Goal: Communication & Community: Answer question/provide support

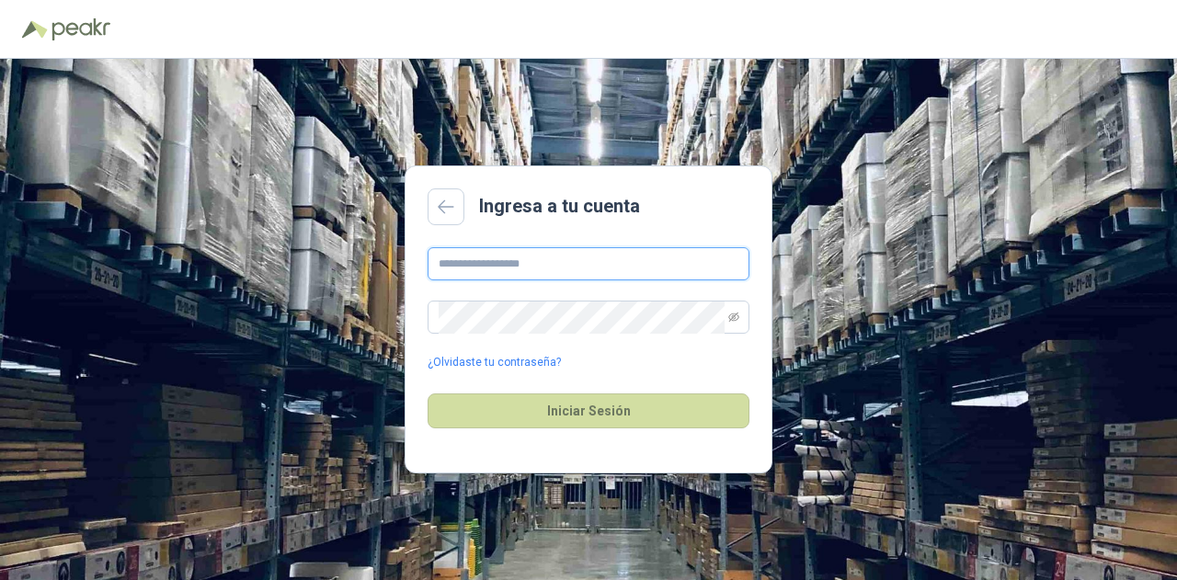
drag, startPoint x: 495, startPoint y: 266, endPoint x: 505, endPoint y: 266, distance: 10.1
click at [495, 266] on input "text" at bounding box center [589, 263] width 322 height 33
type input "**********"
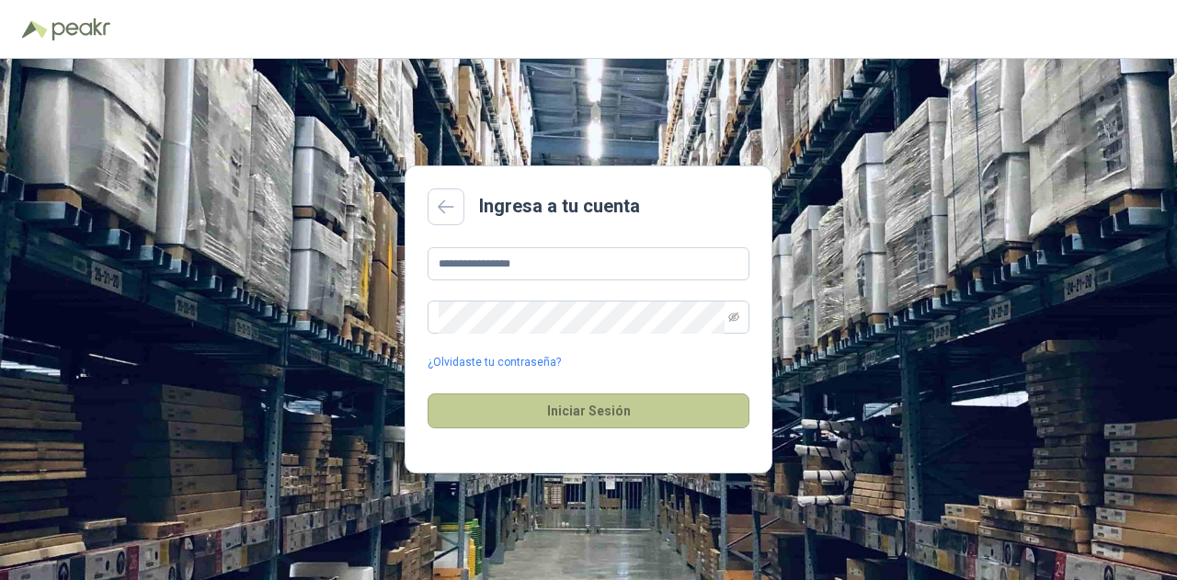
click at [620, 415] on button "Iniciar Sesión" at bounding box center [589, 411] width 322 height 35
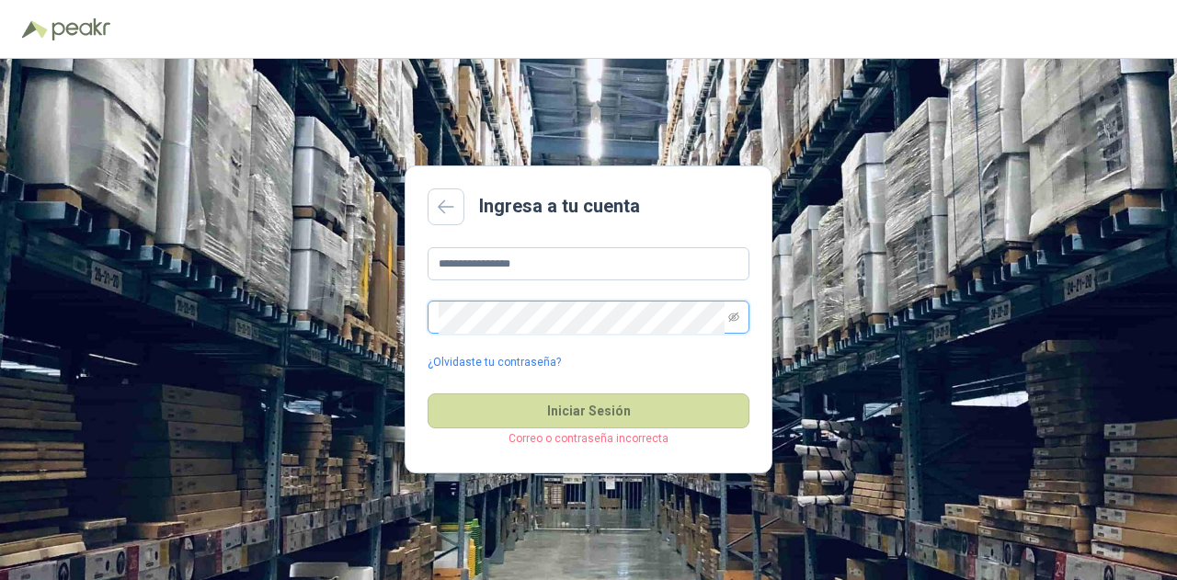
click at [270, 291] on div "**********" at bounding box center [588, 320] width 1177 height 522
click at [428, 394] on button "Iniciar Sesión" at bounding box center [589, 411] width 322 height 35
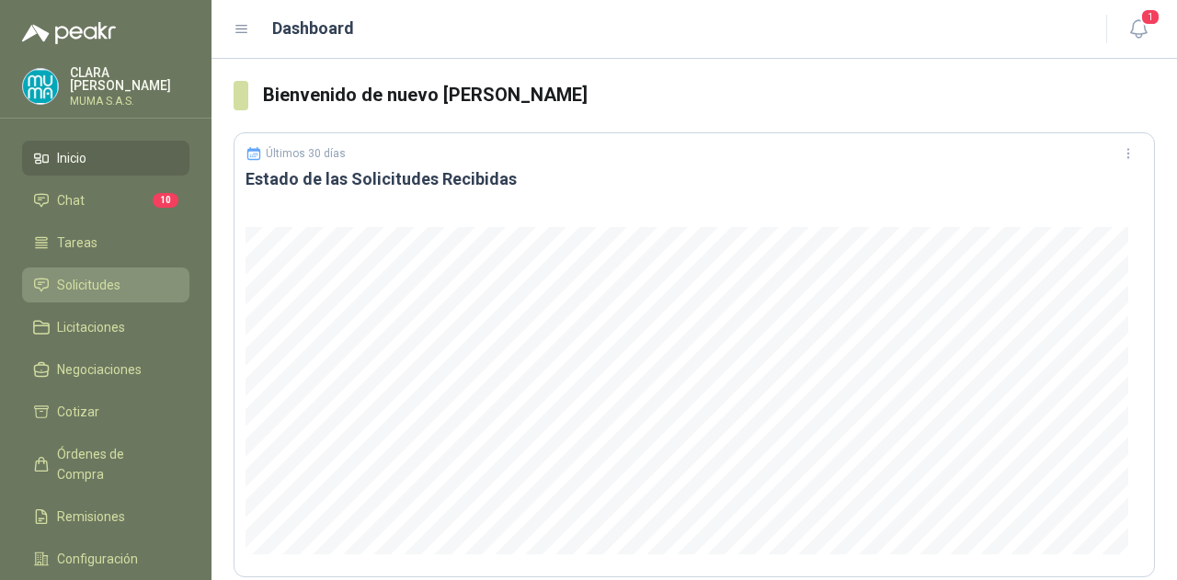
click at [86, 277] on span "Solicitudes" at bounding box center [88, 285] width 63 height 20
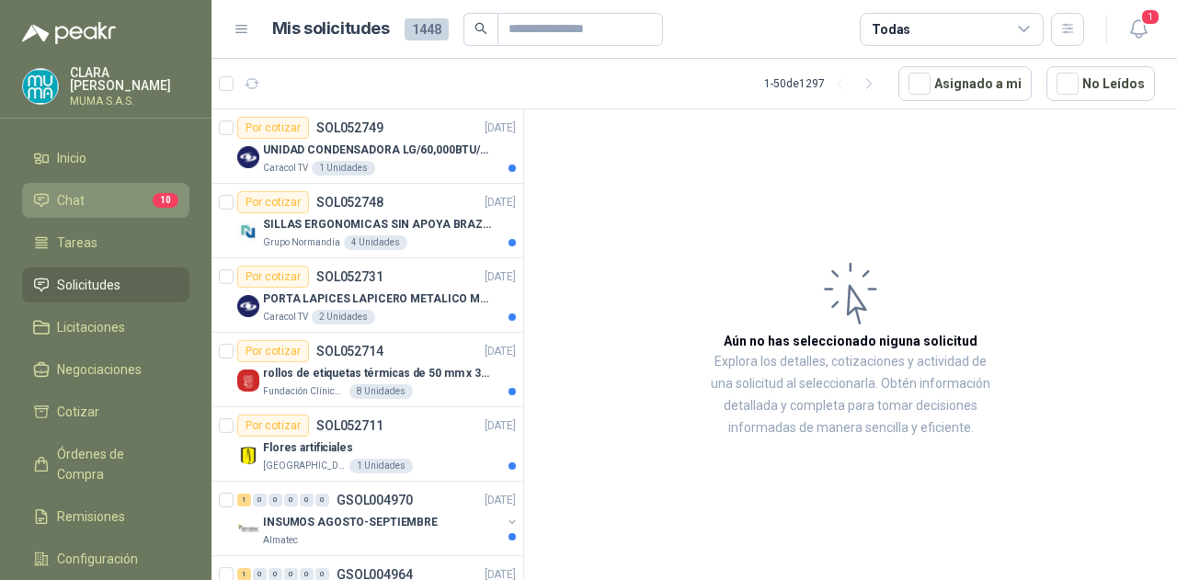
click at [75, 201] on span "Chat" at bounding box center [71, 200] width 28 height 20
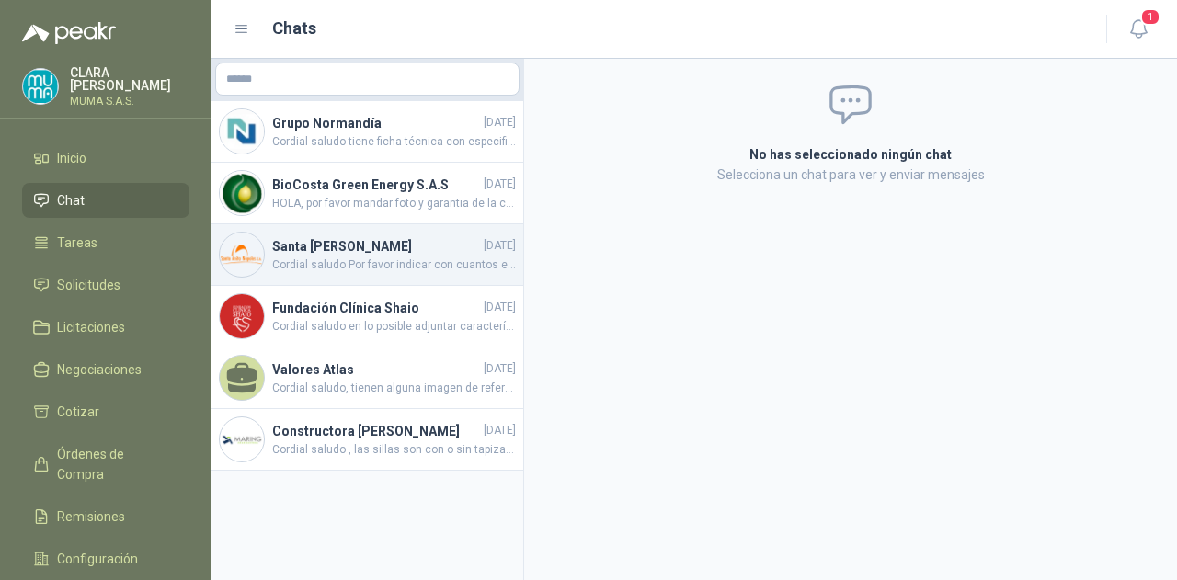
click at [403, 249] on h4 "Santa [PERSON_NAME]" at bounding box center [376, 246] width 208 height 20
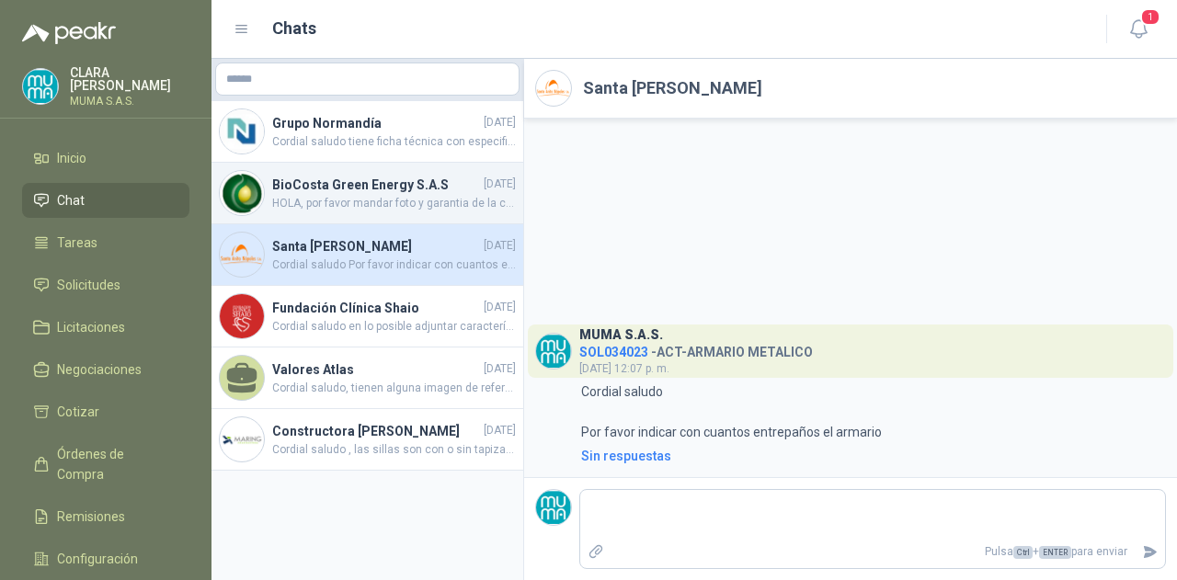
click at [354, 195] on span "HOLA, por favor mandar foto y garantia de la compra" at bounding box center [394, 203] width 244 height 17
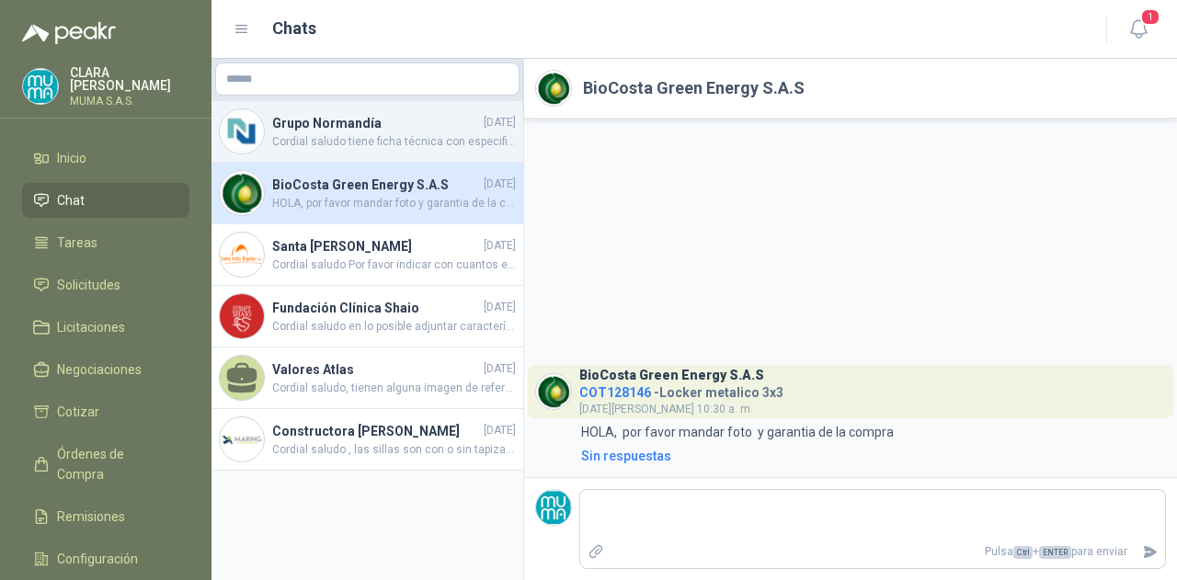
click at [344, 126] on h4 "Grupo Normandía" at bounding box center [376, 123] width 208 height 20
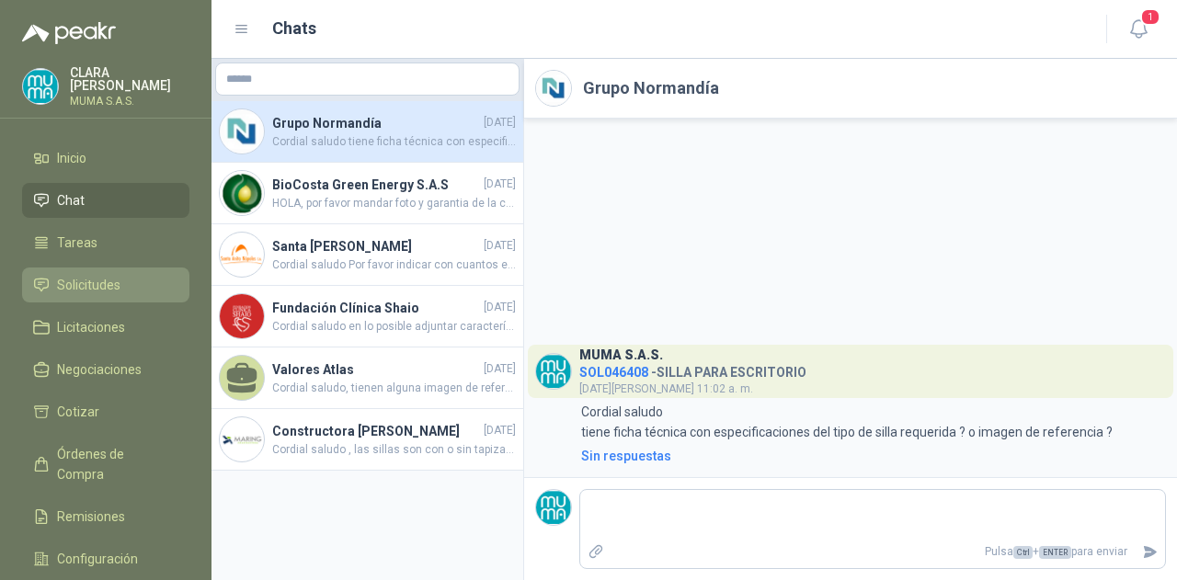
click at [81, 286] on span "Solicitudes" at bounding box center [88, 285] width 63 height 20
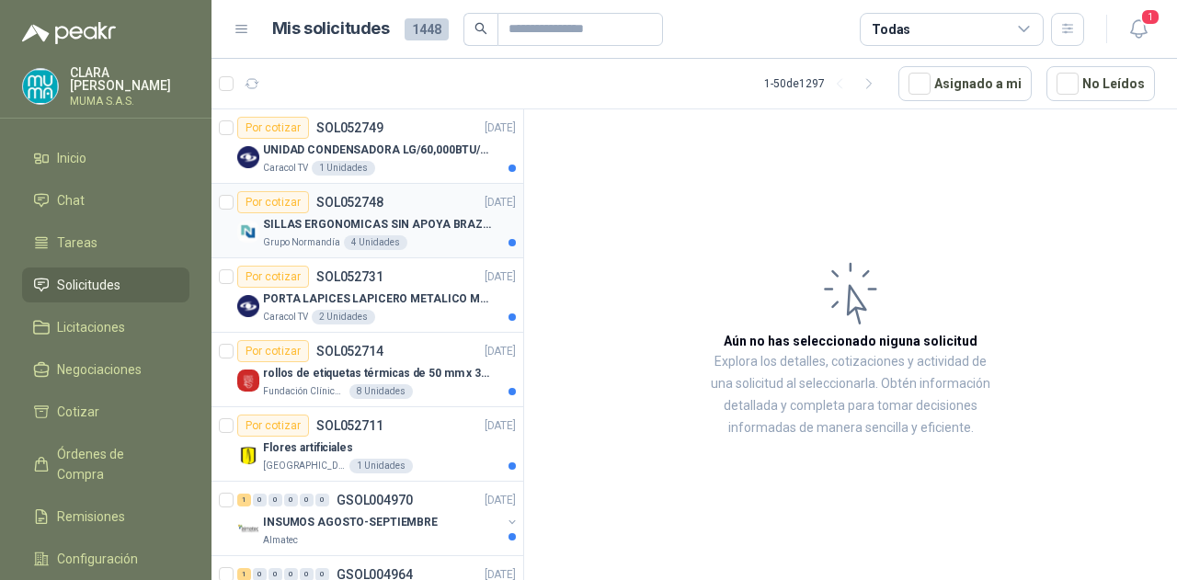
click at [395, 216] on p "SILLAS ERGONOMICAS SIN APOYA BRAZOS" at bounding box center [377, 224] width 229 height 17
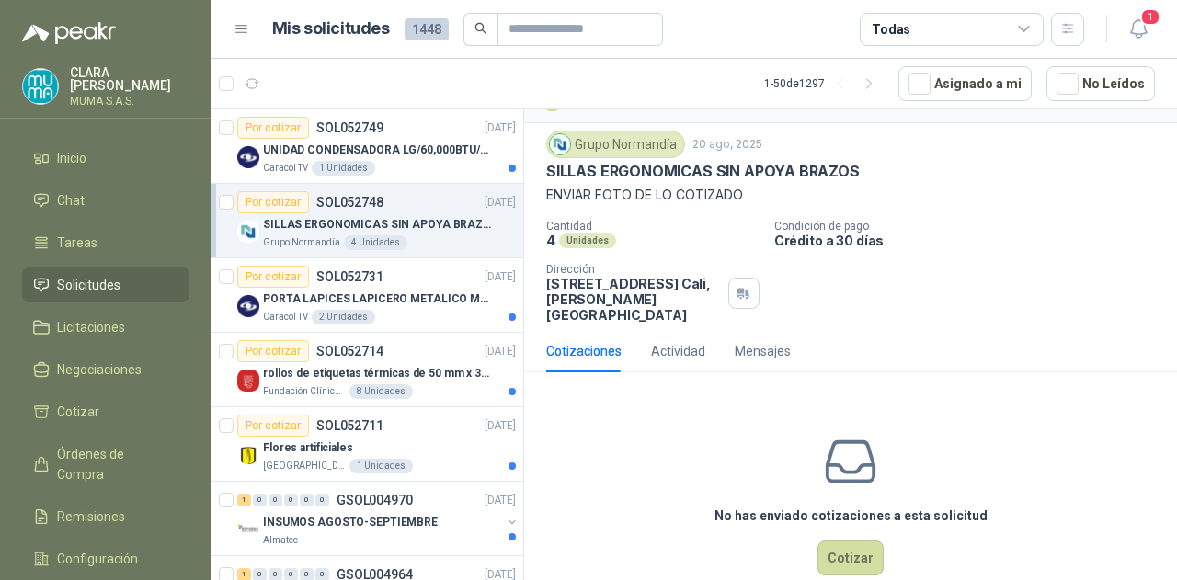
scroll to position [57, 0]
